Goal: Information Seeking & Learning: Learn about a topic

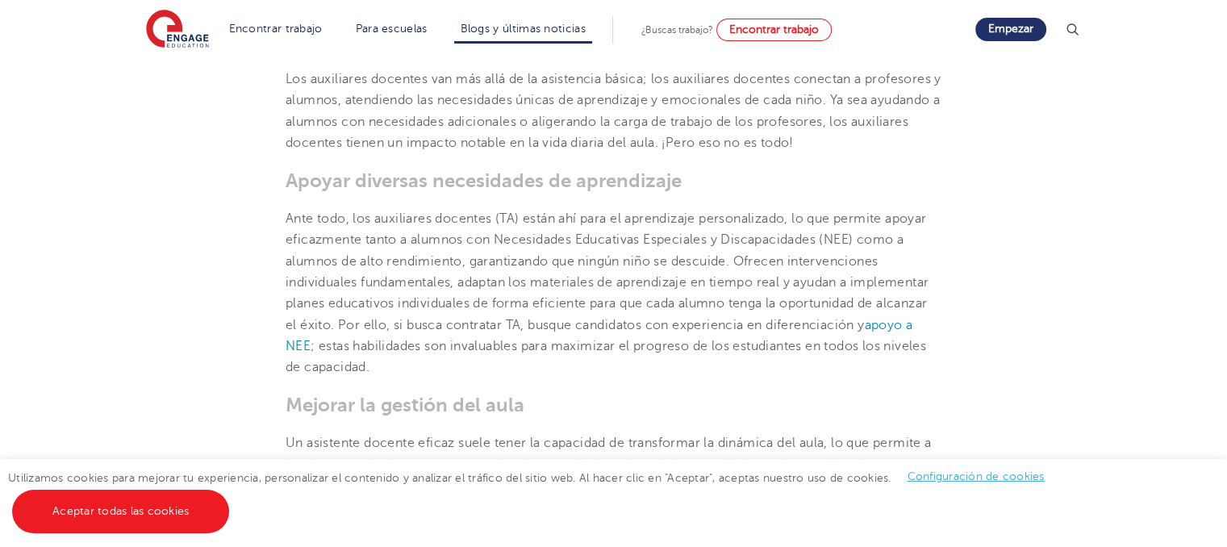
scroll to position [744, 0]
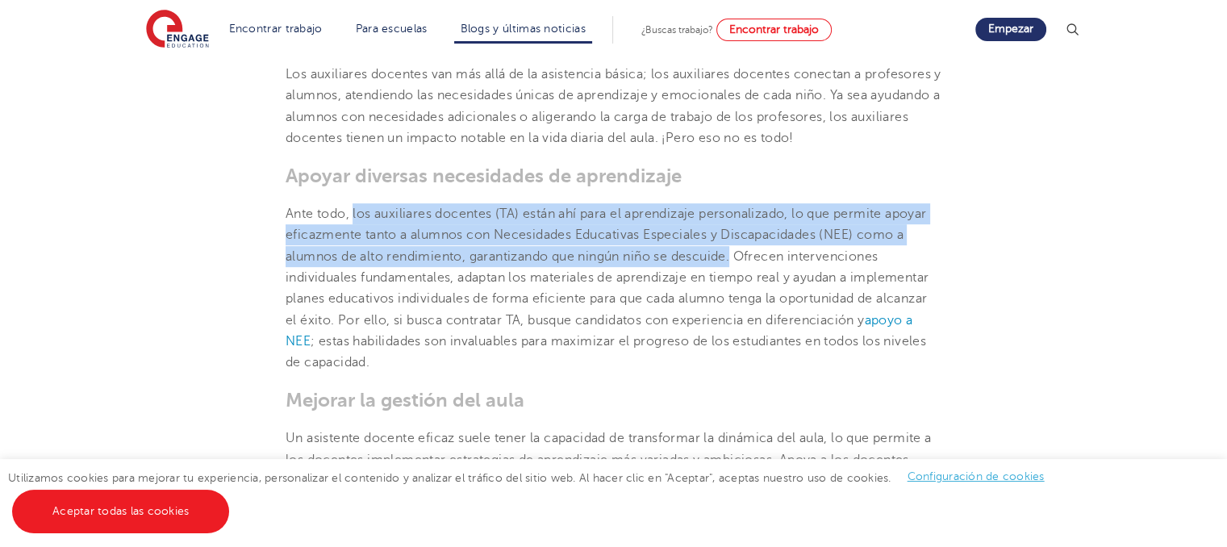
drag, startPoint x: 352, startPoint y: 213, endPoint x: 739, endPoint y: 252, distance: 388.4
click at [739, 252] on font "Ante todo, los auxiliares docentes (TA) están ahí para el aprendizaje personali…" at bounding box center [607, 266] width 643 height 120
copy font "los auxiliares docentes (TA) están ahí para el aprendizaje personalizado, lo qu…"
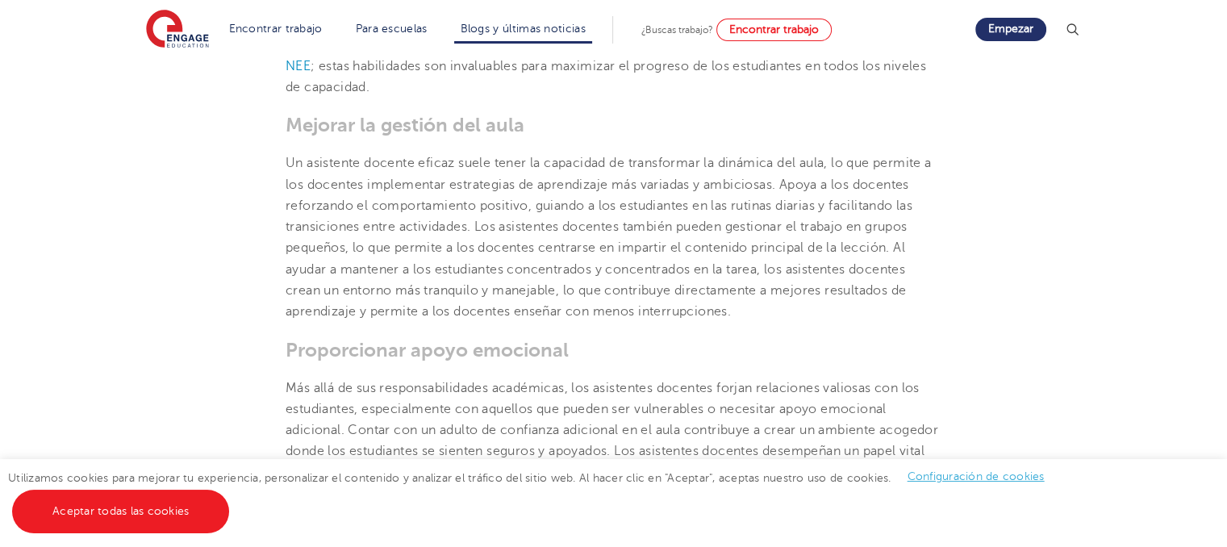
scroll to position [1033, 0]
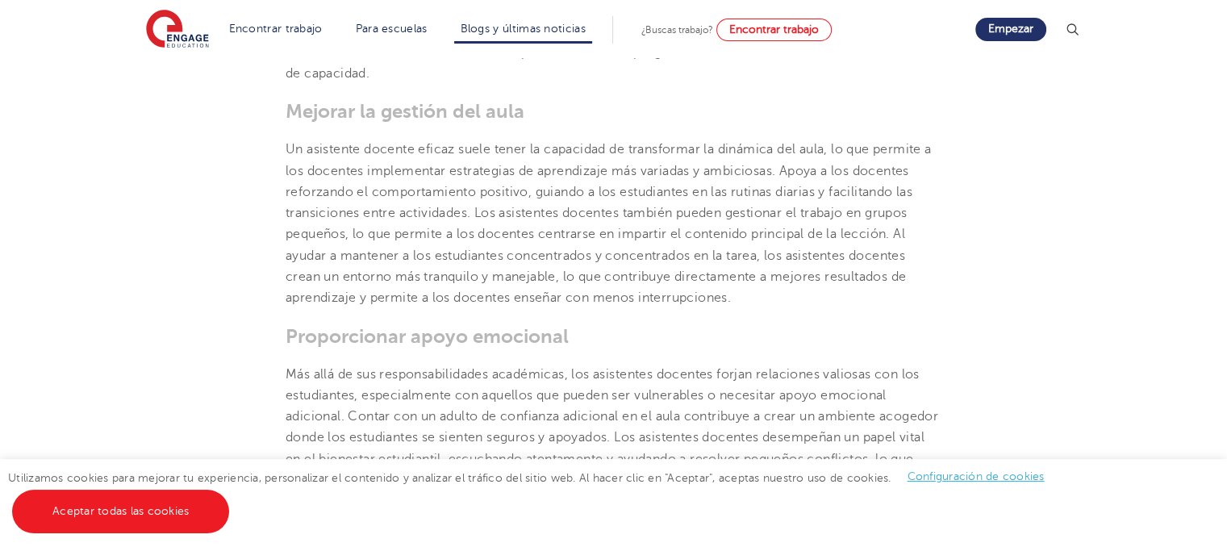
click at [785, 171] on font "Un asistente docente eficaz suele tener la capacidad de transformar la dinámica…" at bounding box center [608, 223] width 645 height 163
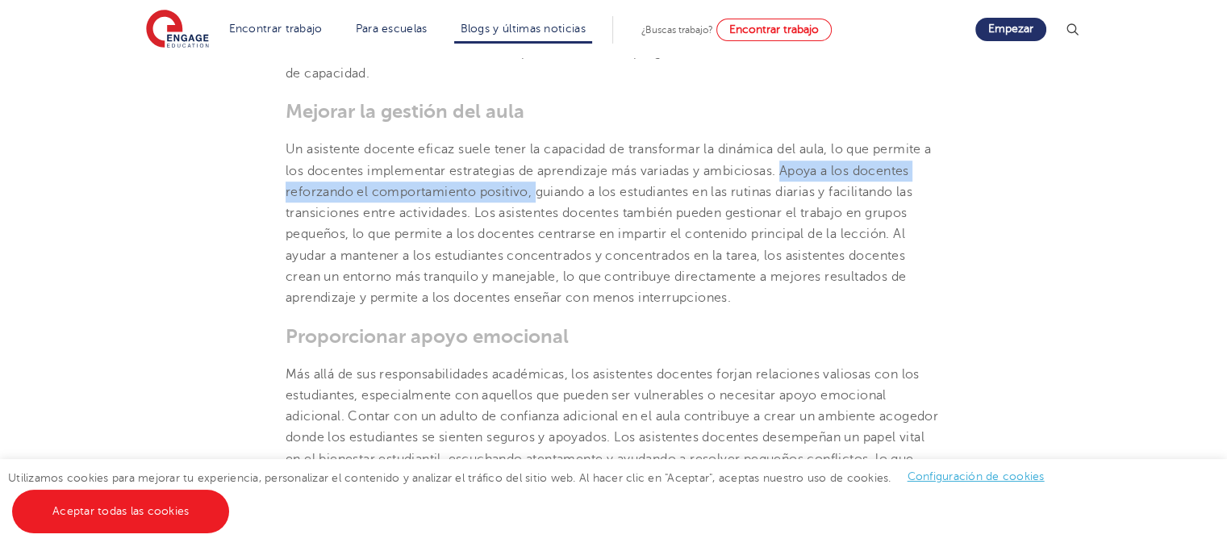
drag, startPoint x: 785, startPoint y: 171, endPoint x: 532, endPoint y: 184, distance: 253.6
click at [532, 184] on font "Un asistente docente eficaz suele tener la capacidad de transformar la dinámica…" at bounding box center [608, 223] width 645 height 163
copy font "[PERSON_NAME] a los docentes reforzando el comportamiento positivo,"
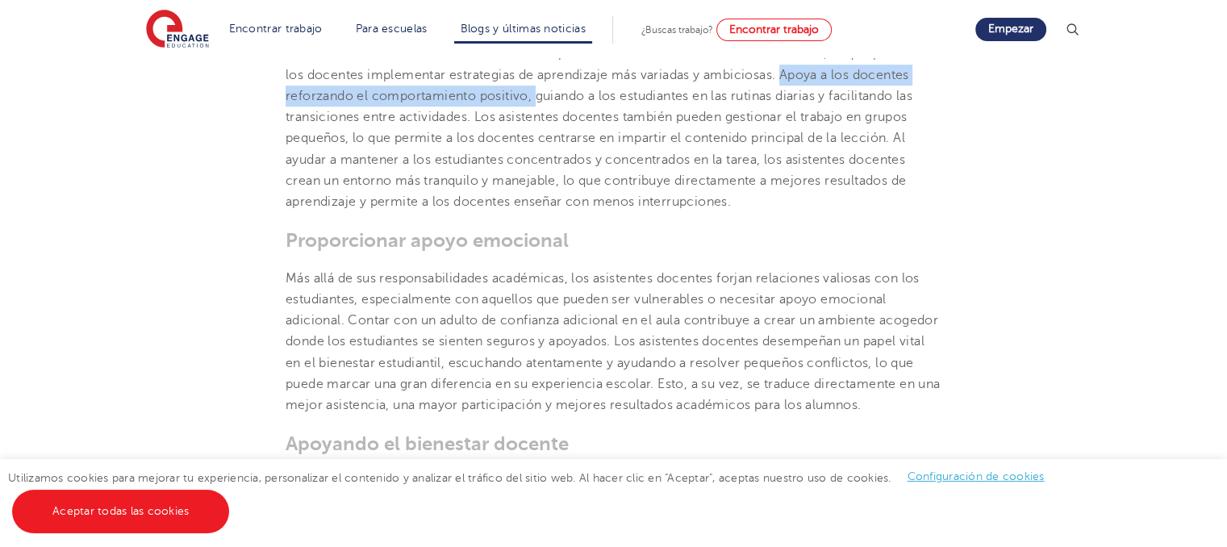
scroll to position [1138, 0]
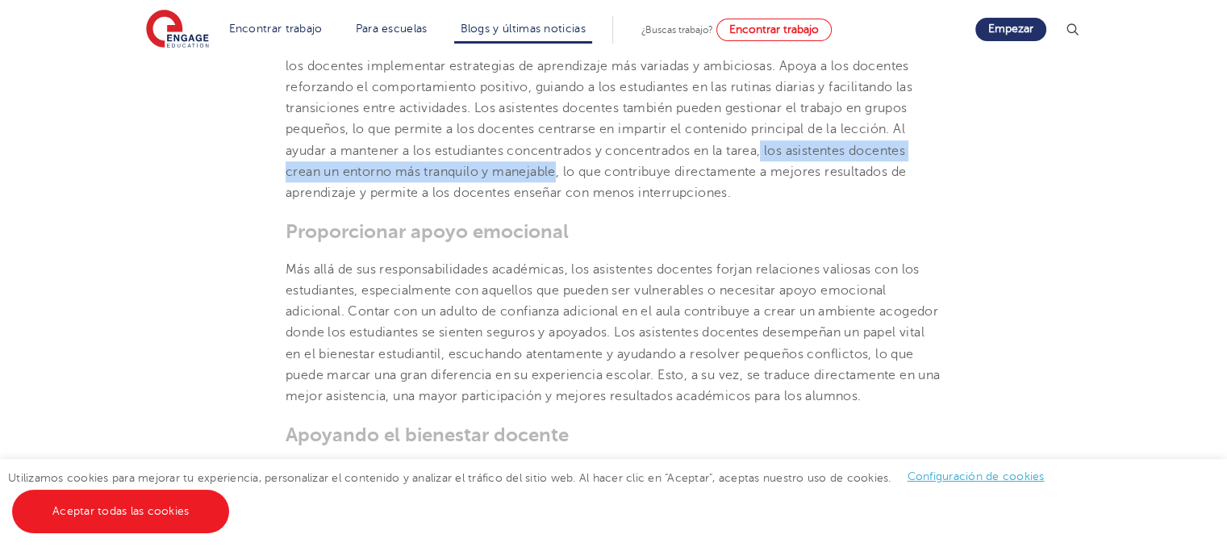
drag, startPoint x: 768, startPoint y: 148, endPoint x: 561, endPoint y: 178, distance: 209.4
click at [561, 178] on font "Un asistente docente eficaz suele tener la capacidad de transformar la dinámica…" at bounding box center [608, 118] width 645 height 163
copy font "los asistentes docentes crean un entorno más tranquilo y manejable"
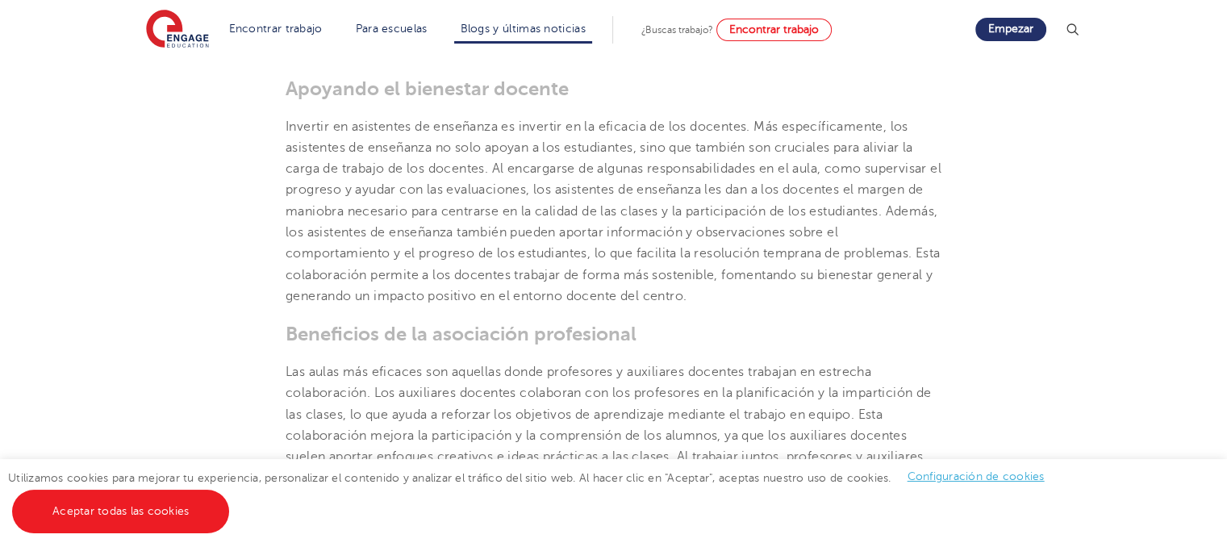
scroll to position [1489, 0]
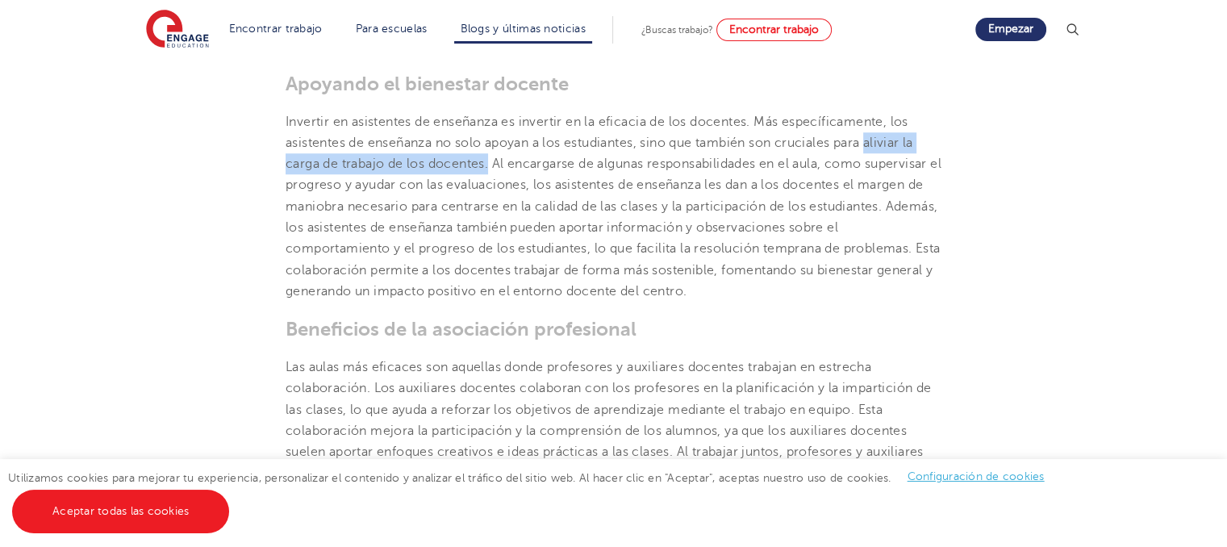
drag, startPoint x: 877, startPoint y: 164, endPoint x: 486, endPoint y: 181, distance: 390.7
click at [486, 181] on font "Invertir en asistentes de enseñanza es invertir en la eficacia de los docentes.…" at bounding box center [614, 207] width 656 height 184
copy font "aliviar la carga de trabajo de los docentes"
click at [591, 279] on p "Invertir en asistentes de enseñanza es invertir en la eficacia de los docentes.…" at bounding box center [614, 206] width 656 height 191
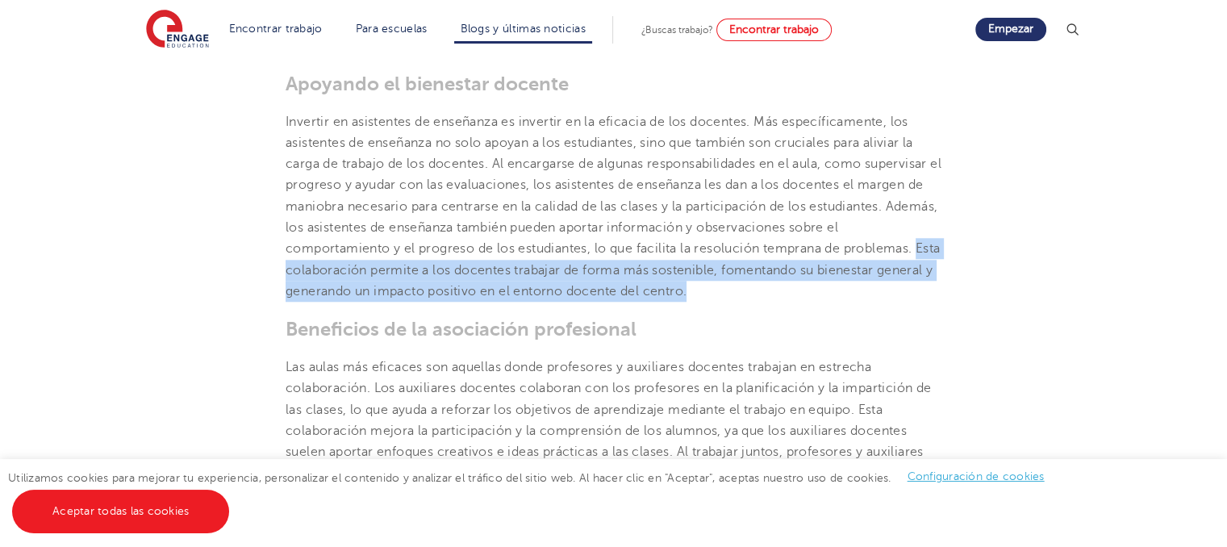
drag, startPoint x: 284, startPoint y: 288, endPoint x: 783, endPoint y: 327, distance: 500.8
click at [783, 327] on section "[DATE] La importancia de los asistentes de enseñanza: una guía Las exigencias a…" at bounding box center [613, 58] width 978 height 2205
click at [728, 302] on p "Invertir en asistentes de enseñanza es invertir en la eficacia de los docentes.…" at bounding box center [614, 206] width 656 height 191
drag, startPoint x: 287, startPoint y: 288, endPoint x: 631, endPoint y: 311, distance: 344.3
click at [631, 298] on font "Invertir en asistentes de enseñanza es invertir en la eficacia de los docentes.…" at bounding box center [614, 207] width 656 height 184
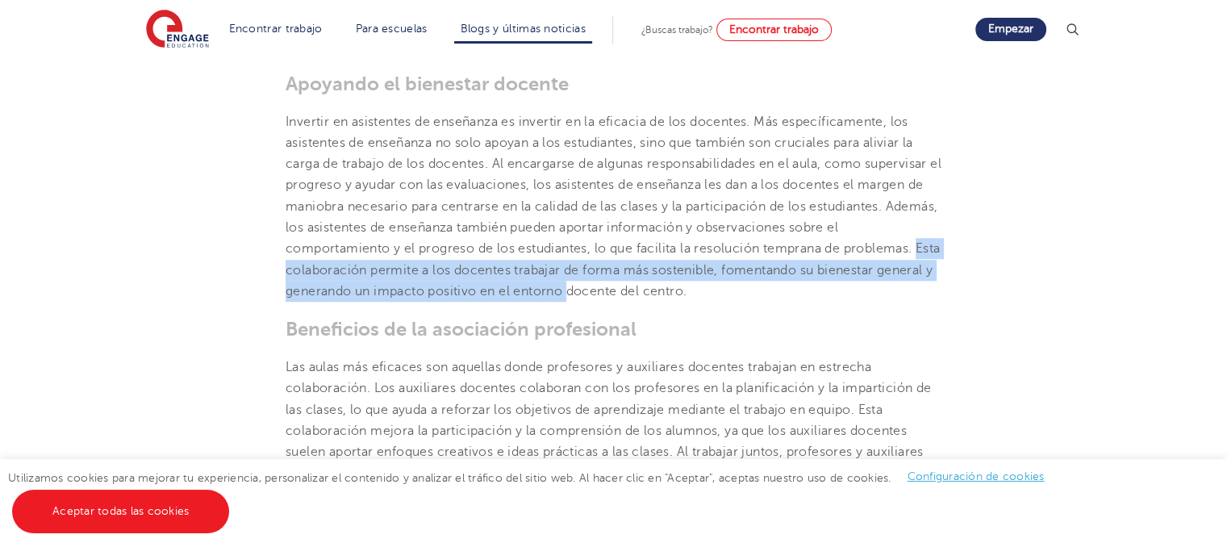
copy font "Esta colaboración permite a los docentes trabajar de forma más sostenible, fome…"
click at [464, 300] on p "Invertir en asistentes de enseñanza es invertir en la eficacia de los docentes.…" at bounding box center [614, 206] width 656 height 191
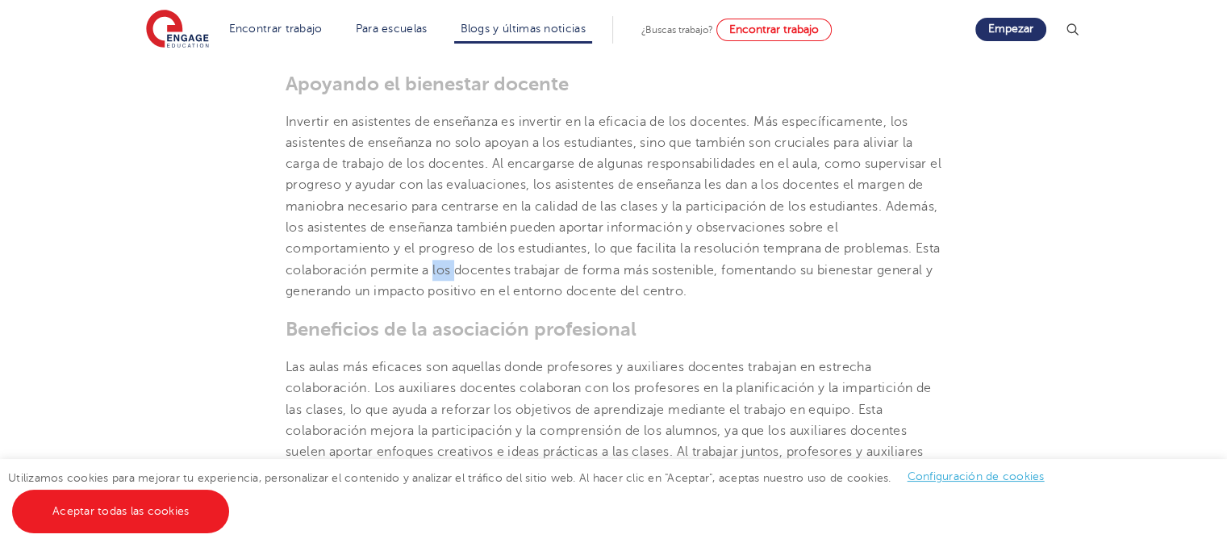
click at [464, 300] on p "Invertir en asistentes de enseñanza es invertir en la eficacia de los docentes.…" at bounding box center [614, 206] width 656 height 191
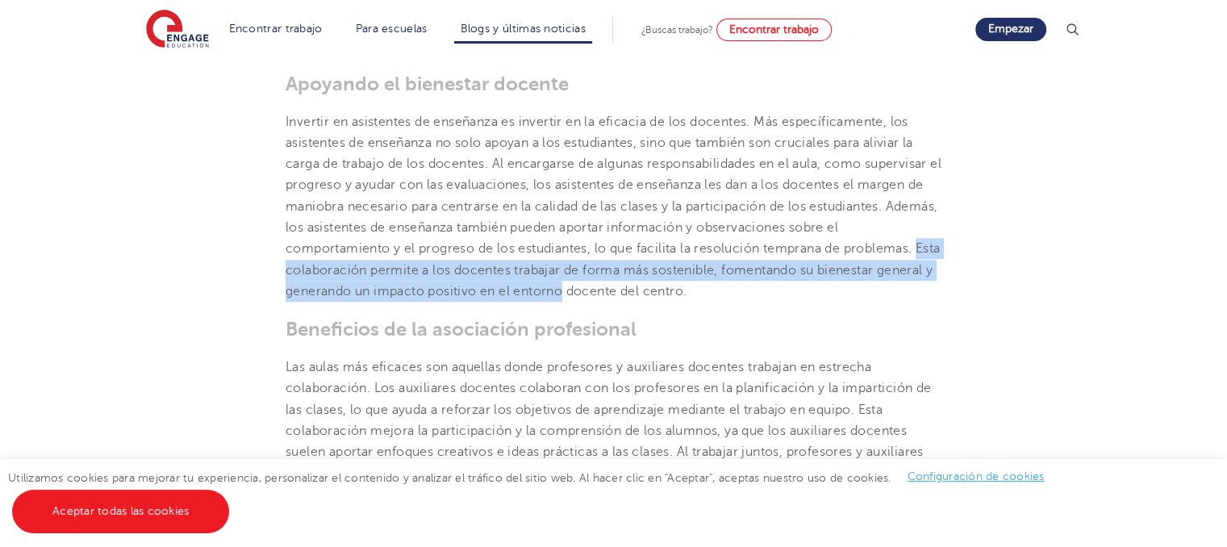
drag, startPoint x: 287, startPoint y: 291, endPoint x: 624, endPoint y: 307, distance: 337.5
click at [624, 298] on font "Invertir en asistentes de enseñanza es invertir en la eficacia de los docentes.…" at bounding box center [614, 207] width 656 height 184
click at [574, 290] on font "Invertir en asistentes de enseñanza es invertir en la eficacia de los docentes.…" at bounding box center [614, 207] width 656 height 184
drag, startPoint x: 284, startPoint y: 290, endPoint x: 627, endPoint y: 306, distance: 343.2
click at [627, 306] on section "[DATE] La importancia de los asistentes de enseñanza: una guía Las exigencias a…" at bounding box center [613, 58] width 978 height 2205
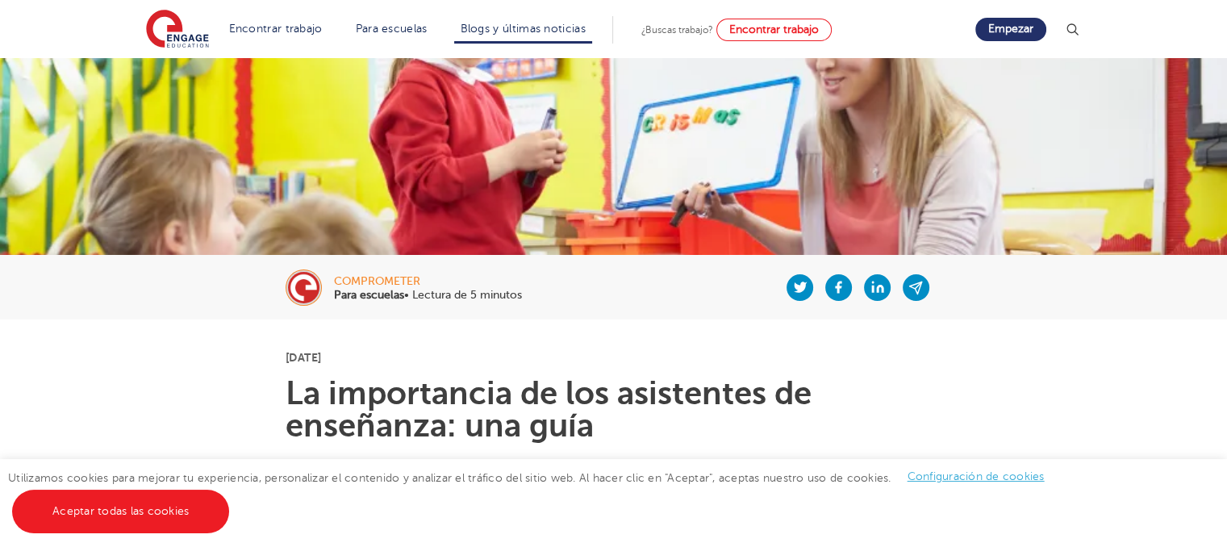
scroll to position [0, 0]
